Goal: Transaction & Acquisition: Purchase product/service

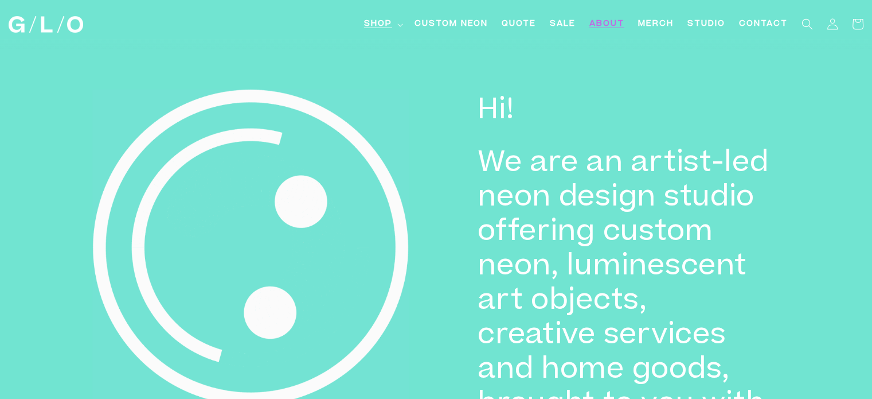
click at [395, 26] on summary "Shop" at bounding box center [382, 24] width 50 height 26
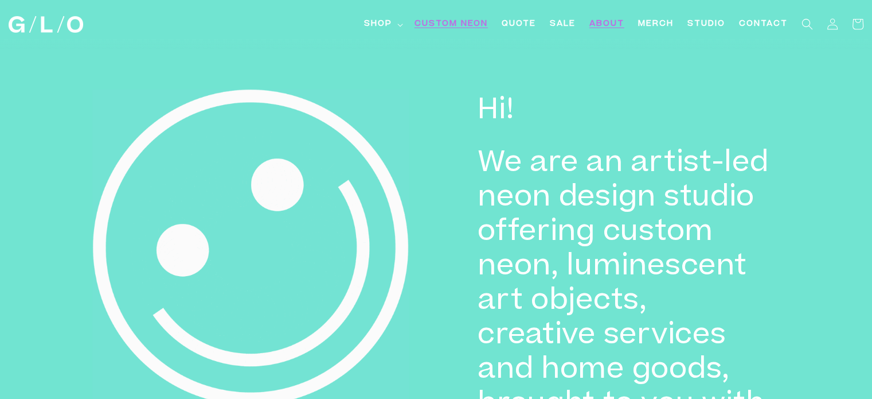
click at [444, 17] on link "Custom Neon" at bounding box center [451, 24] width 87 height 26
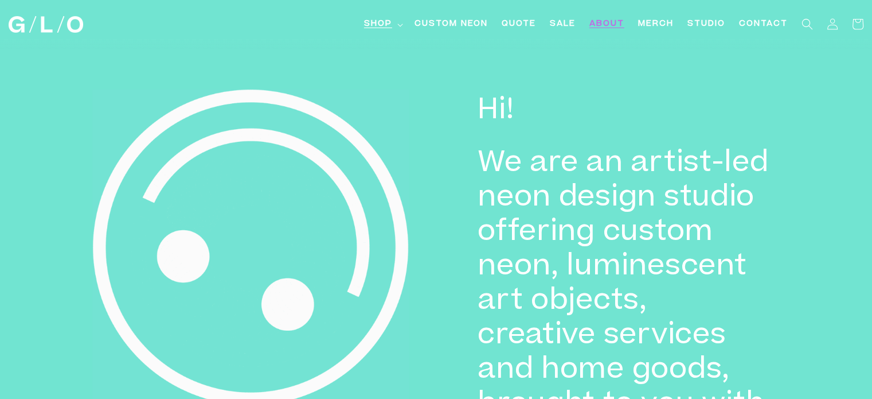
click at [404, 21] on summary "Shop" at bounding box center [382, 24] width 50 height 26
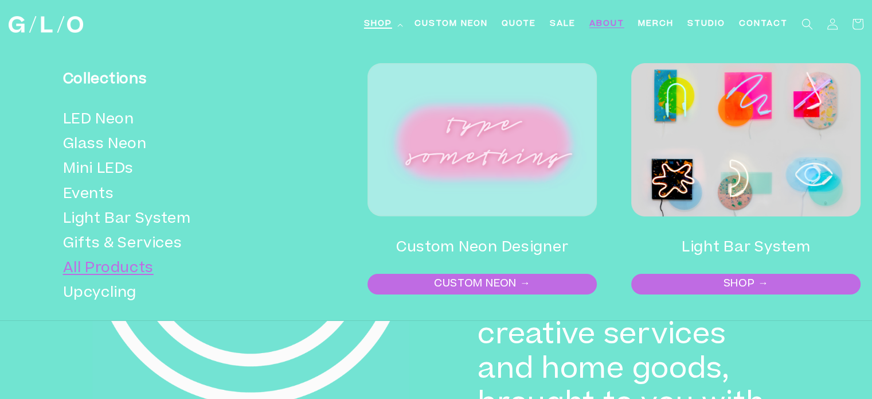
click at [93, 280] on link "All Products" at bounding box center [178, 268] width 231 height 25
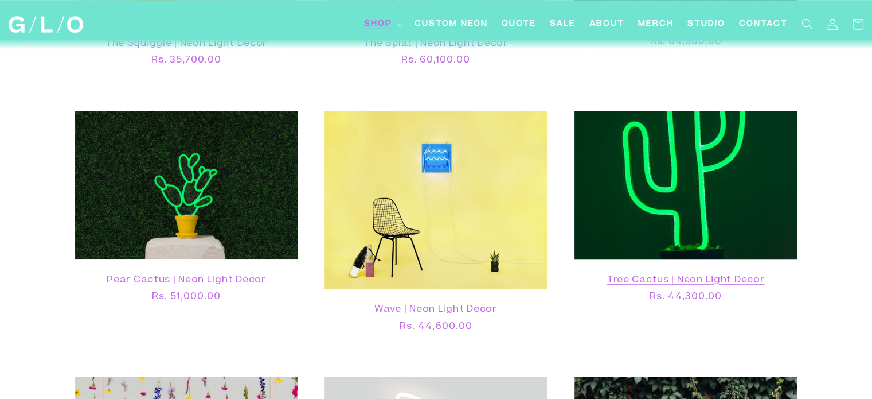
scroll to position [655, 0]
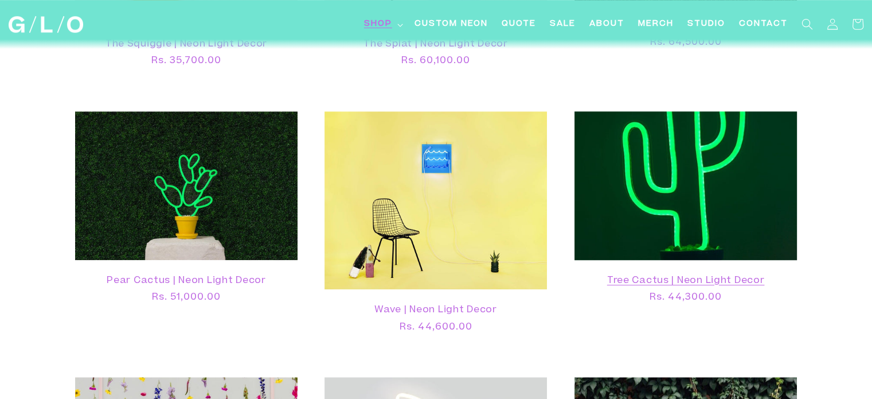
click at [665, 275] on link "Tree Cactus | Neon Light Decor" at bounding box center [686, 280] width 200 height 11
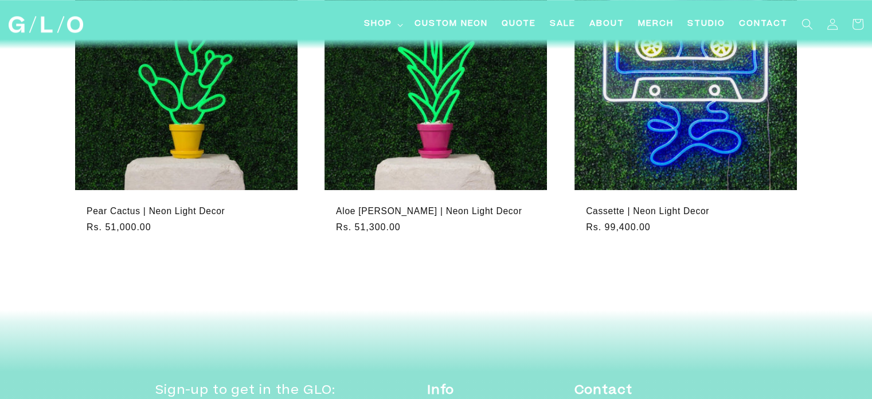
scroll to position [1153, 0]
